Goal: Task Accomplishment & Management: Complete application form

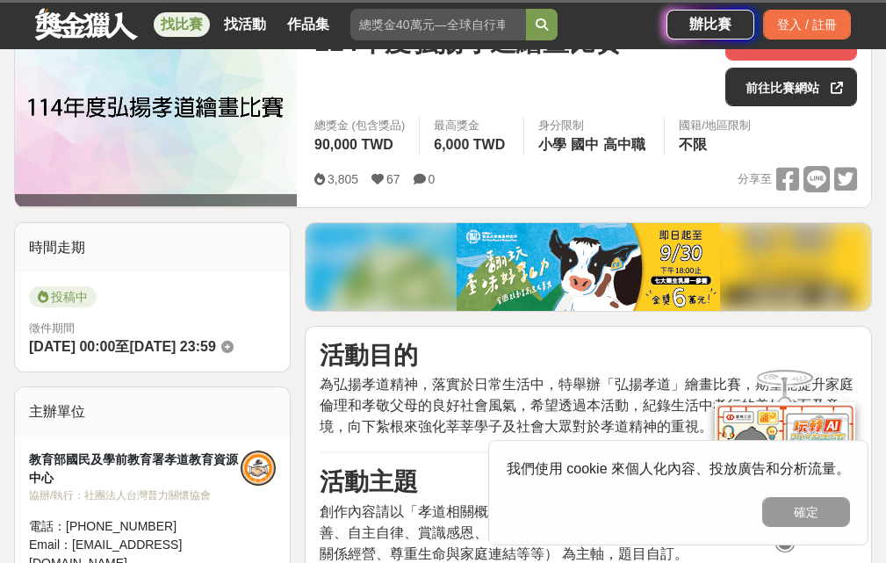
scroll to position [263, 0]
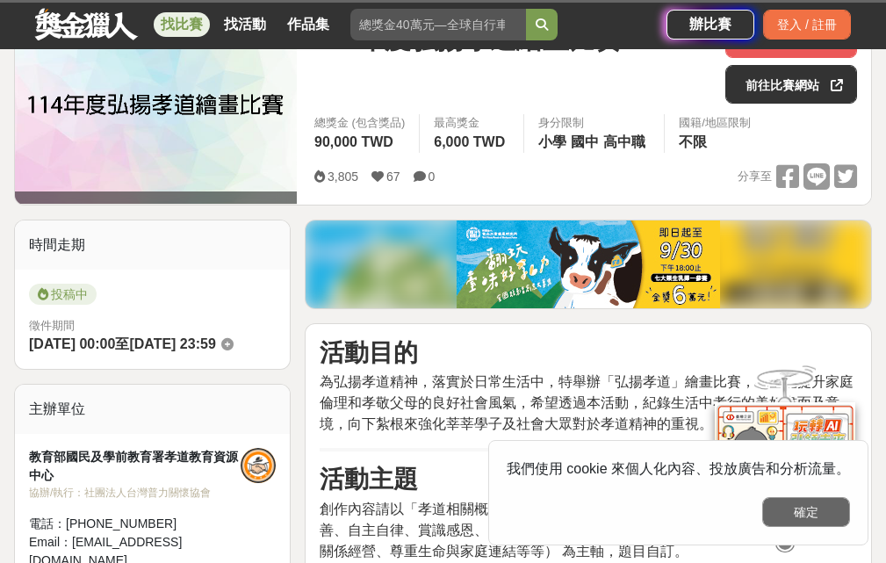
click at [797, 512] on button "確定" at bounding box center [806, 512] width 88 height 30
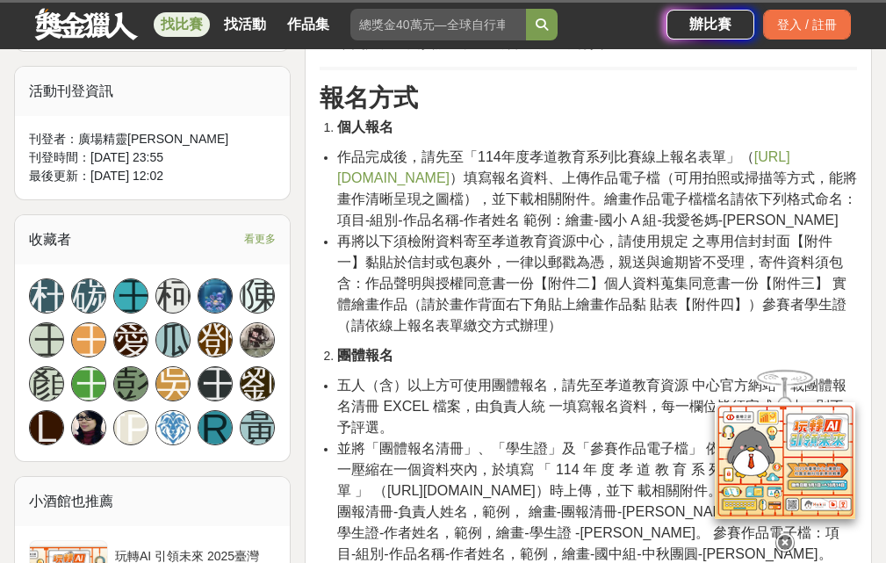
scroll to position [1054, 0]
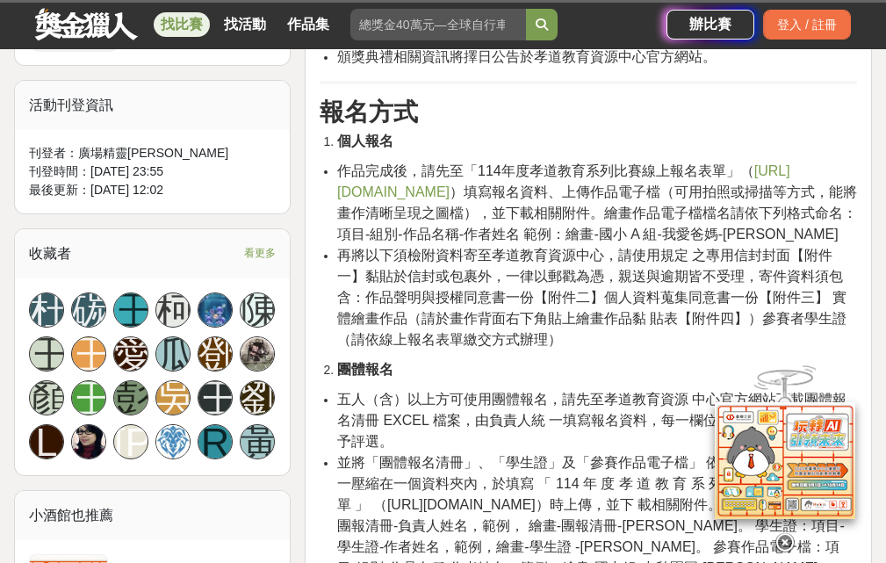
click at [503, 191] on span "https://forms.gle/T89cnBLQvDSeEsKY6" at bounding box center [563, 181] width 453 height 36
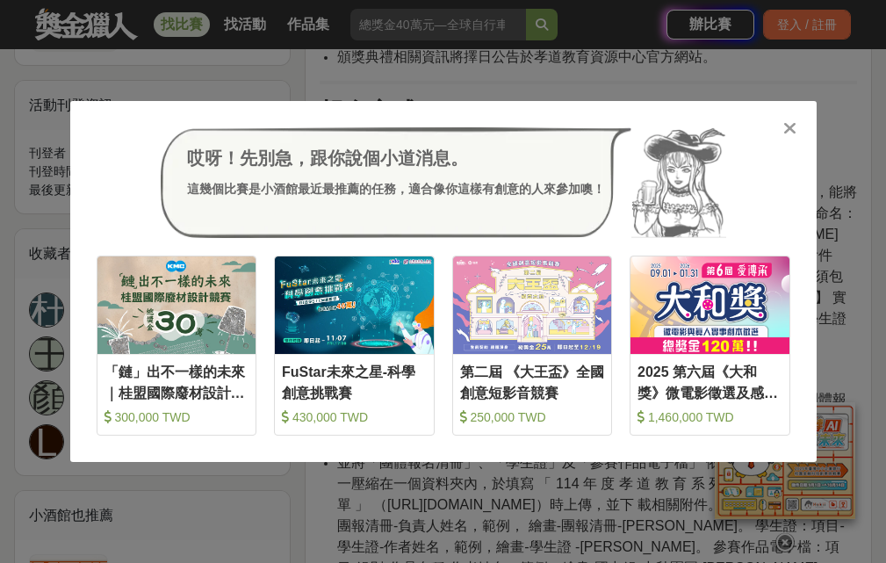
click at [792, 127] on icon at bounding box center [789, 128] width 13 height 18
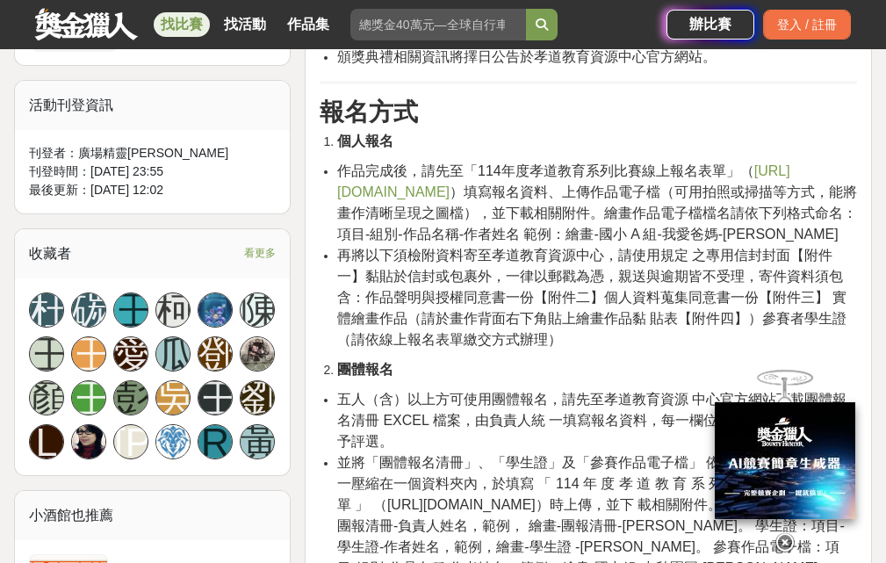
click at [439, 189] on span "https://forms.gle/T89cnBLQvDSeEsKY6" at bounding box center [563, 181] width 453 height 36
click at [786, 533] on icon at bounding box center [784, 542] width 19 height 19
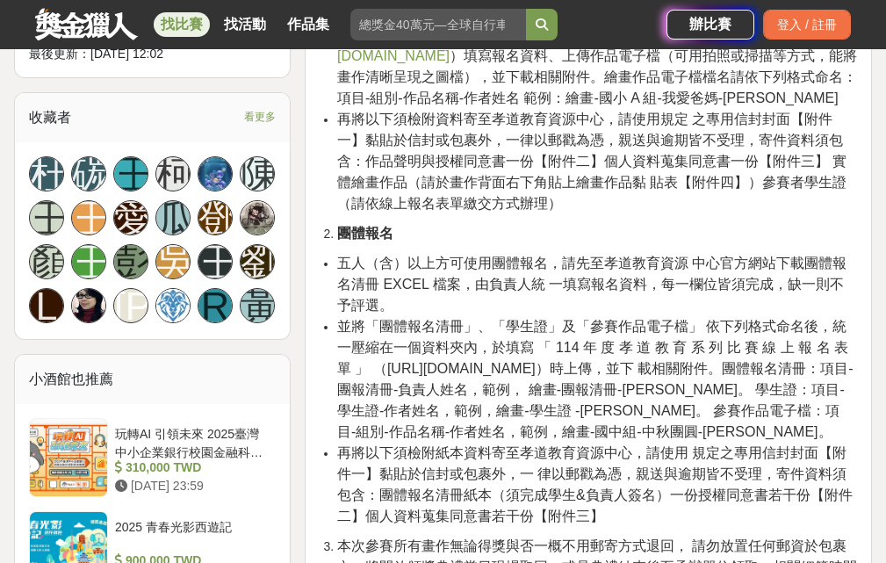
scroll to position [1142, 0]
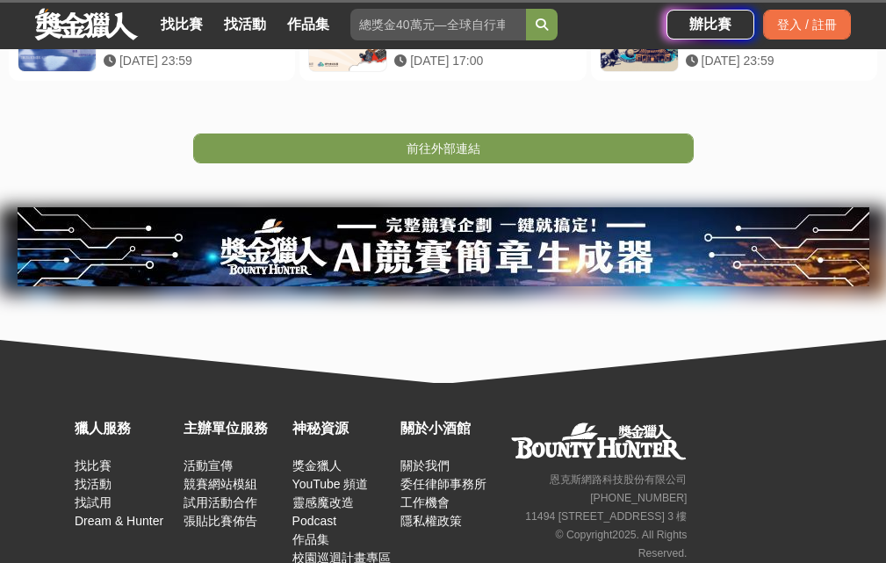
scroll to position [457, 0]
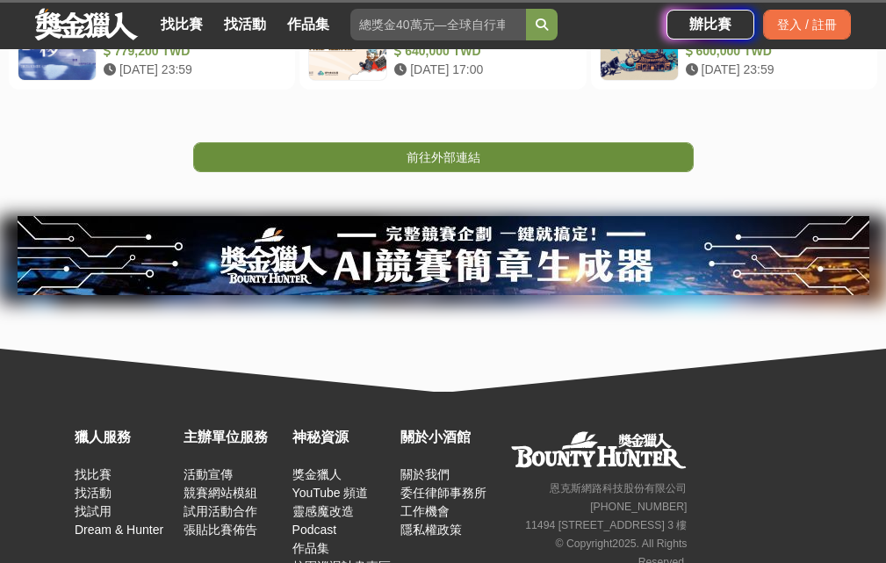
click at [473, 166] on link "前往外部連結" at bounding box center [443, 157] width 501 height 30
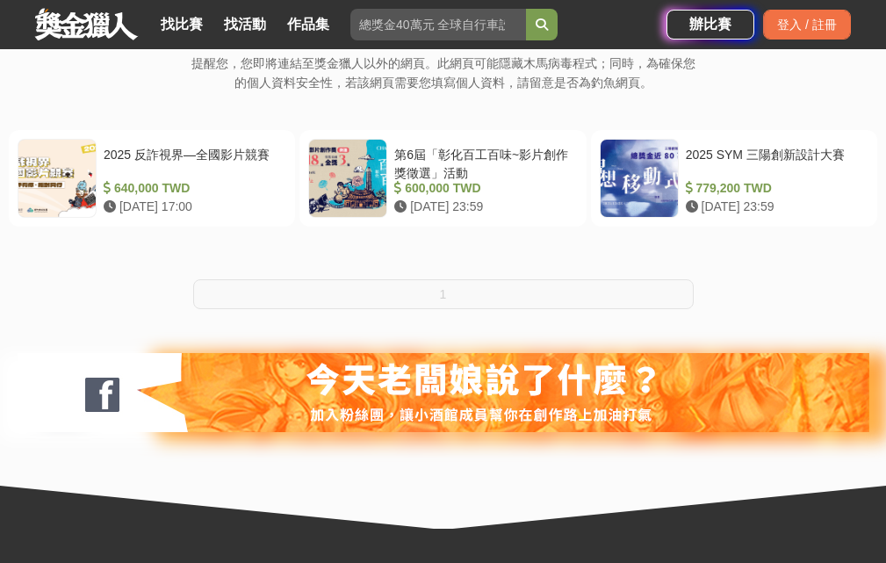
scroll to position [351, 0]
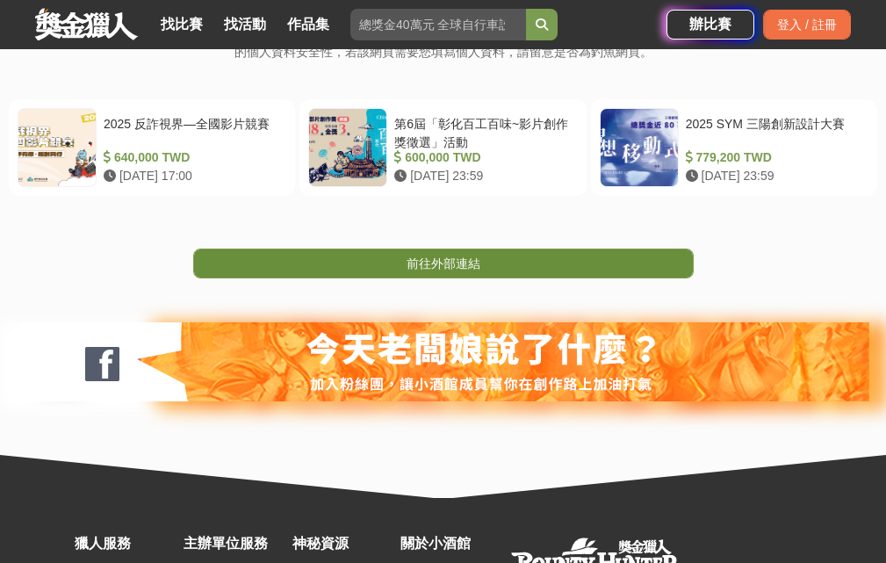
click at [443, 267] on span "前往外部連結" at bounding box center [444, 263] width 74 height 14
